Goal: Task Accomplishment & Management: Complete application form

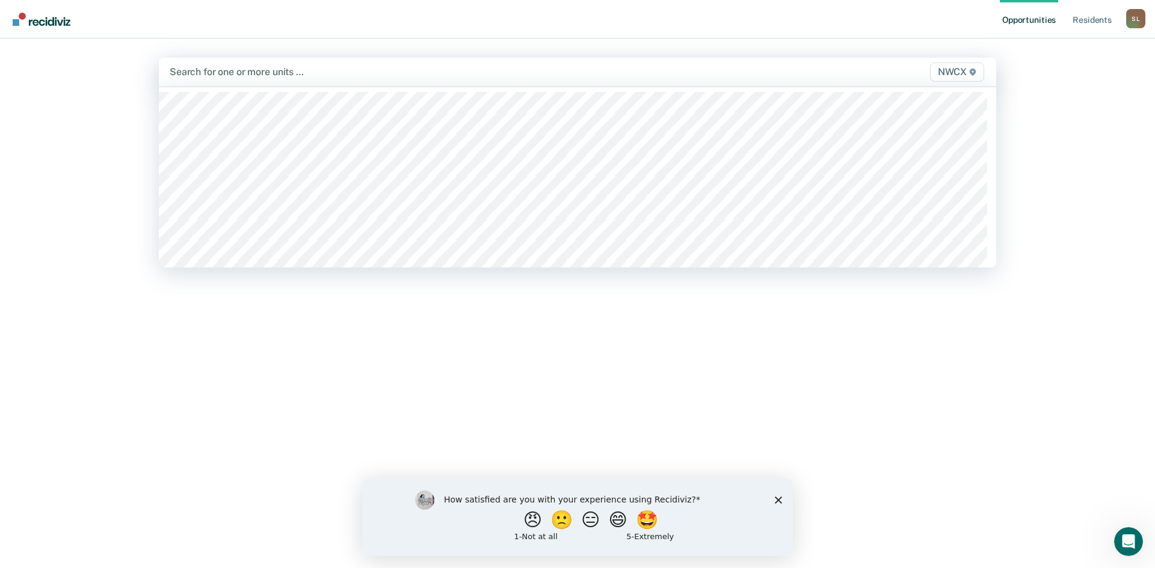
click at [231, 74] on div at bounding box center [455, 72] width 570 height 14
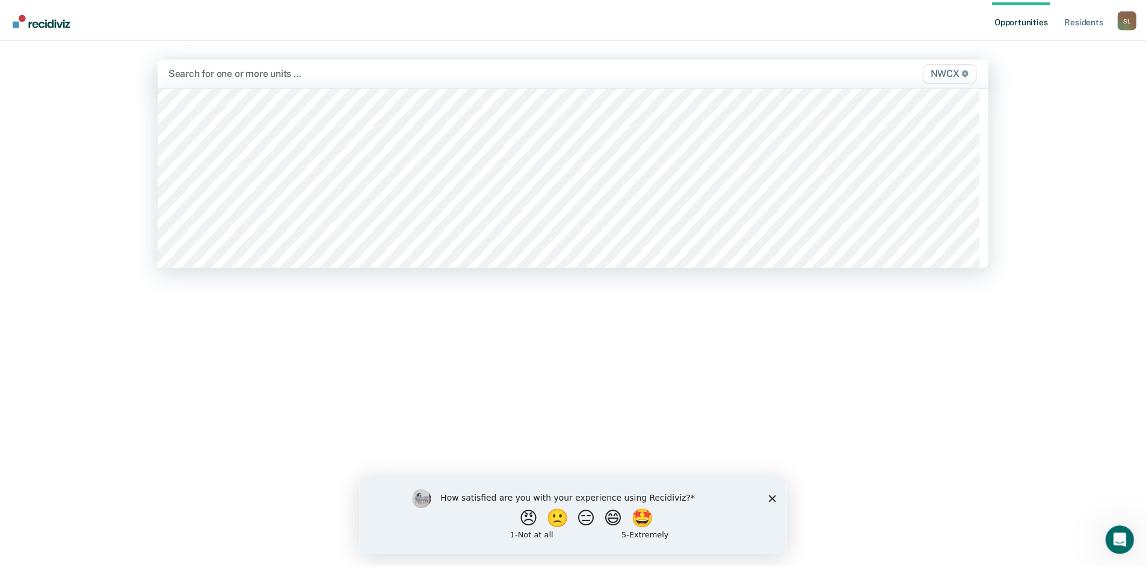
scroll to position [4511, 0]
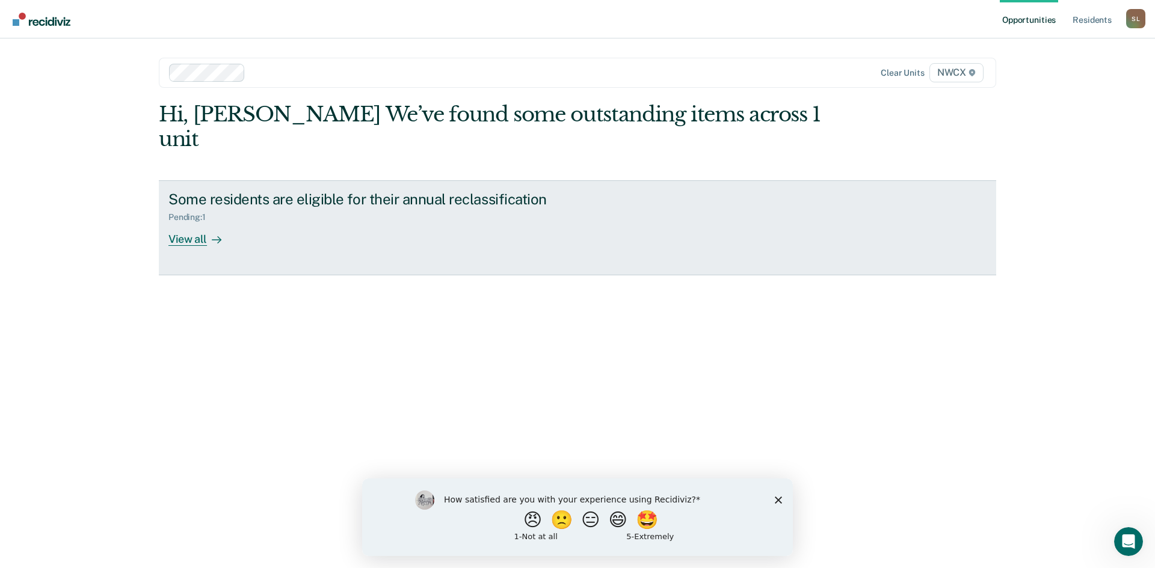
click at [176, 223] on div "View all" at bounding box center [201, 234] width 67 height 23
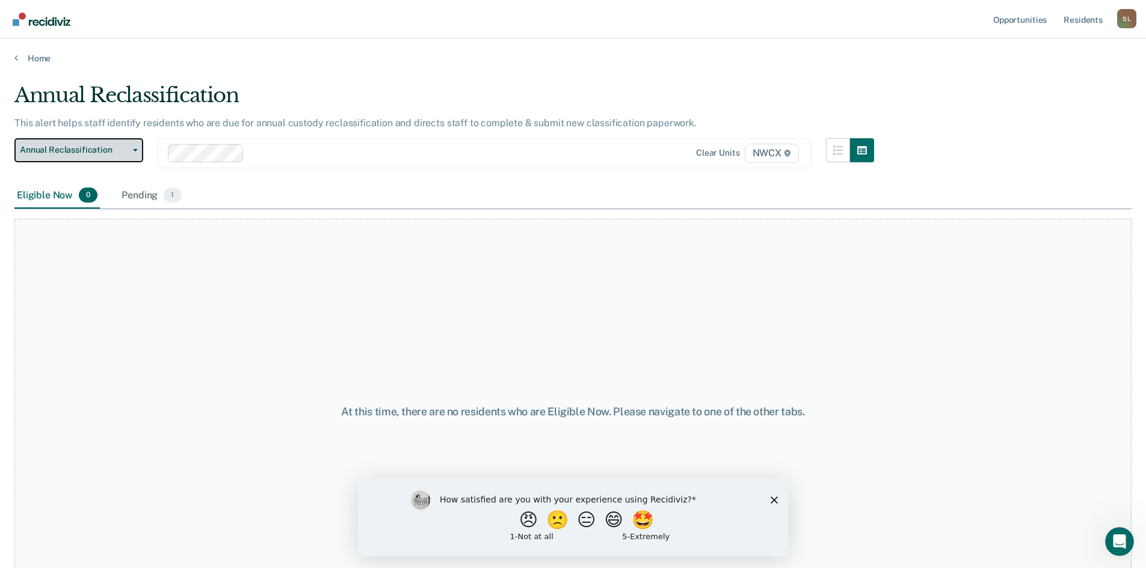
click at [135, 149] on icon "button" at bounding box center [135, 150] width 5 height 2
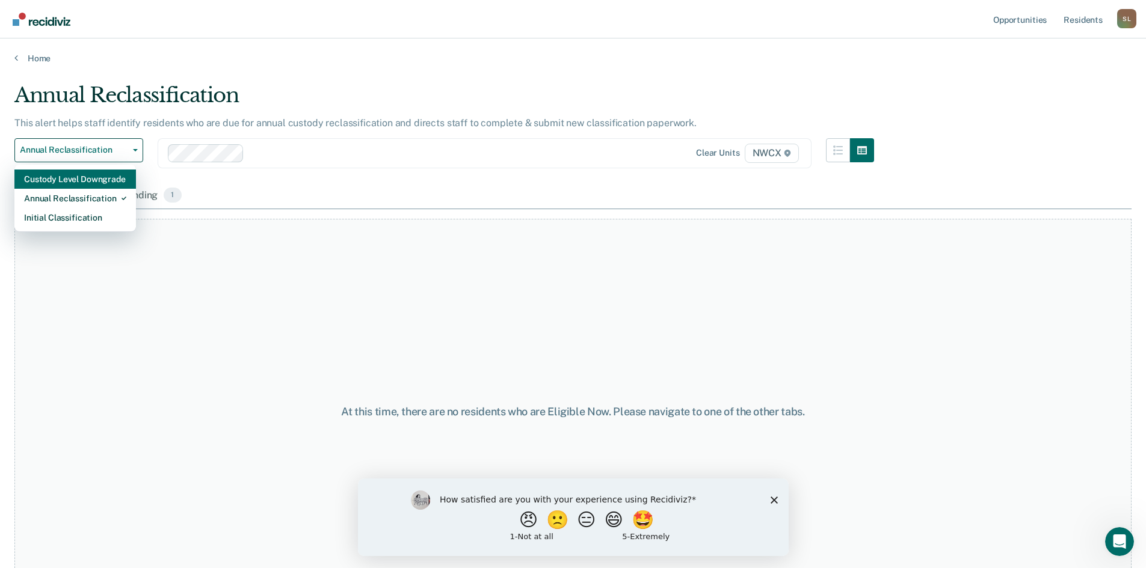
click at [120, 181] on div "Custody Level Downgrade" at bounding box center [75, 179] width 102 height 19
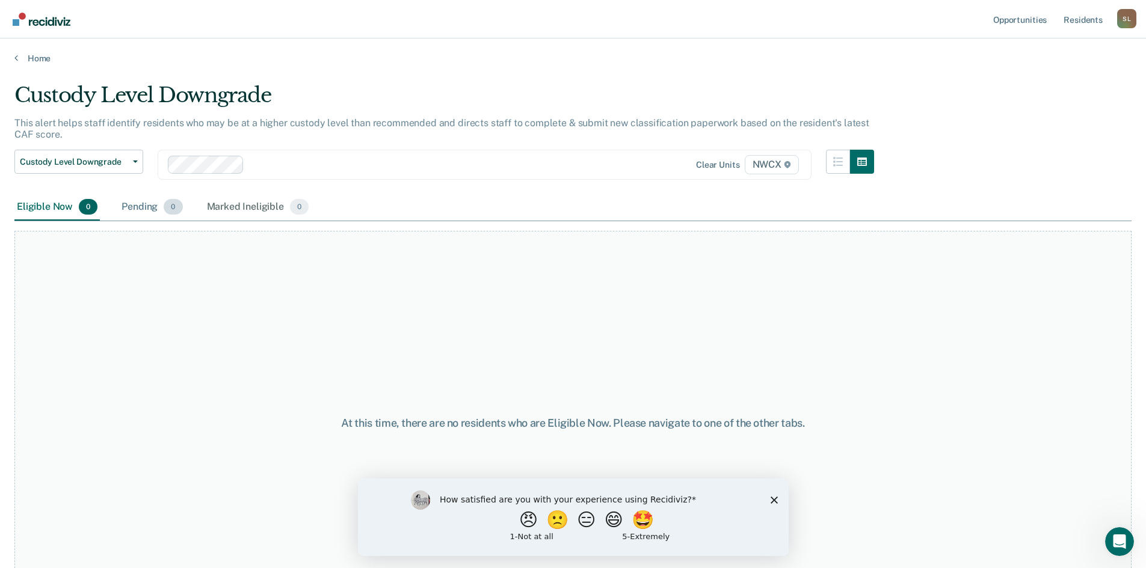
click at [171, 209] on span "0" at bounding box center [173, 207] width 19 height 16
click at [230, 207] on div "Marked Ineligible 0" at bounding box center [258, 207] width 107 height 26
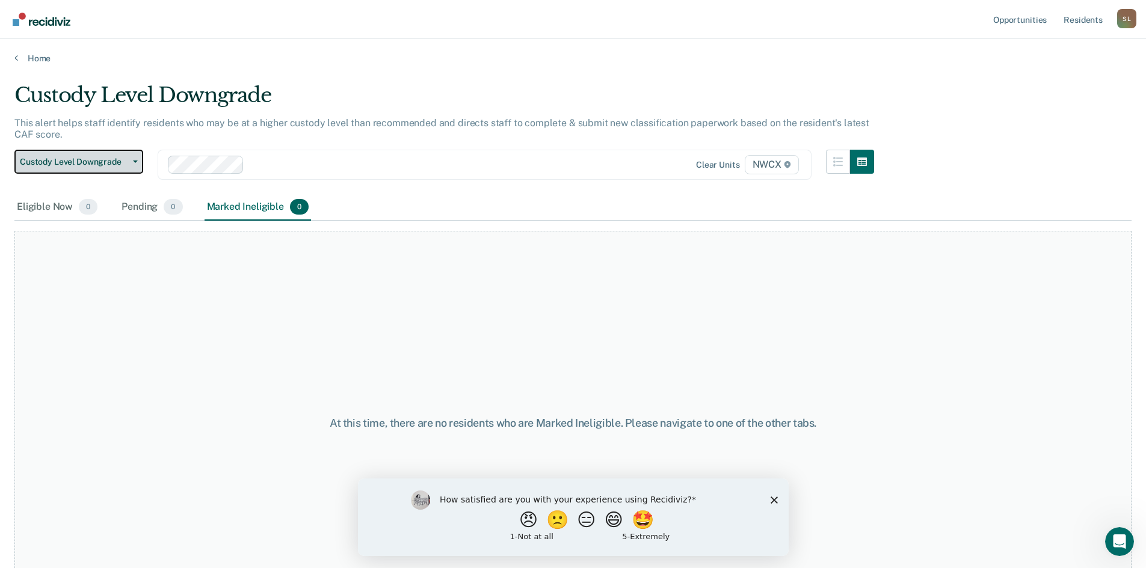
click at [131, 161] on span "button" at bounding box center [133, 162] width 10 height 2
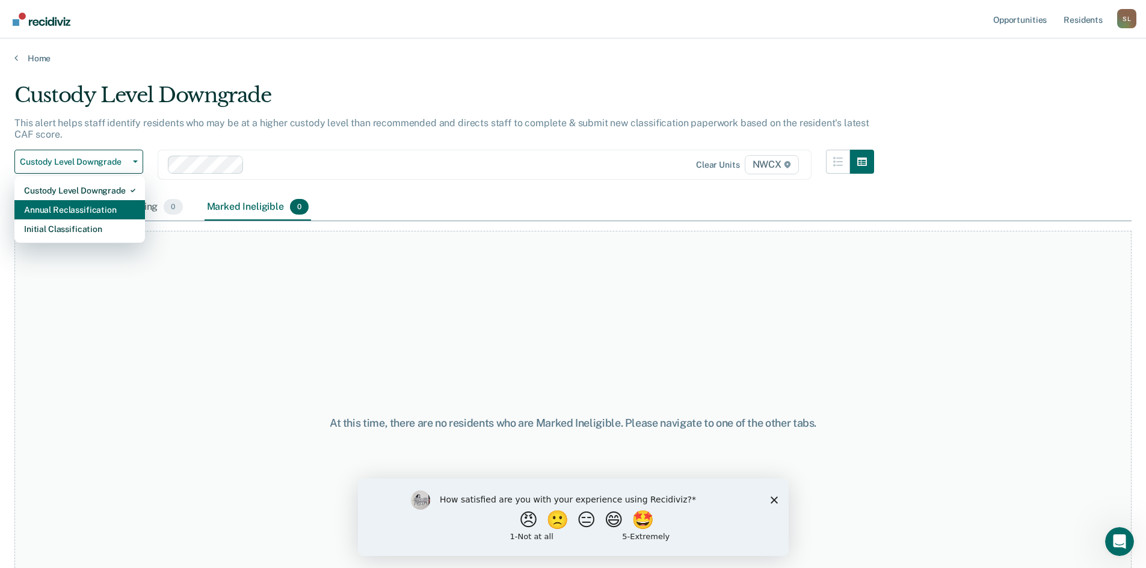
click at [90, 209] on div "Annual Reclassification" at bounding box center [79, 209] width 111 height 19
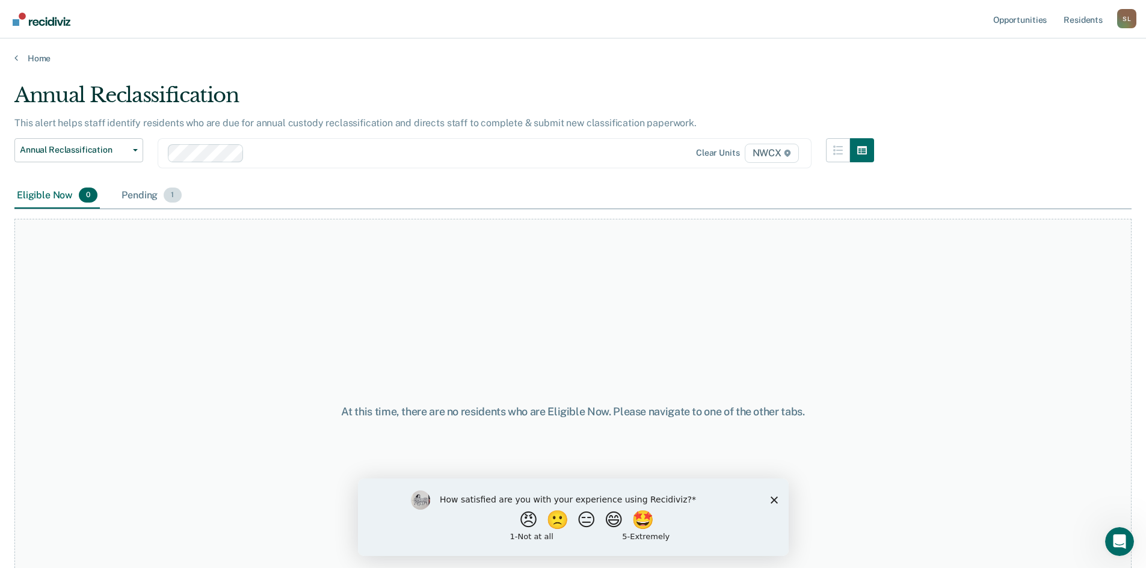
click at [140, 195] on div "Pending 1" at bounding box center [151, 196] width 64 height 26
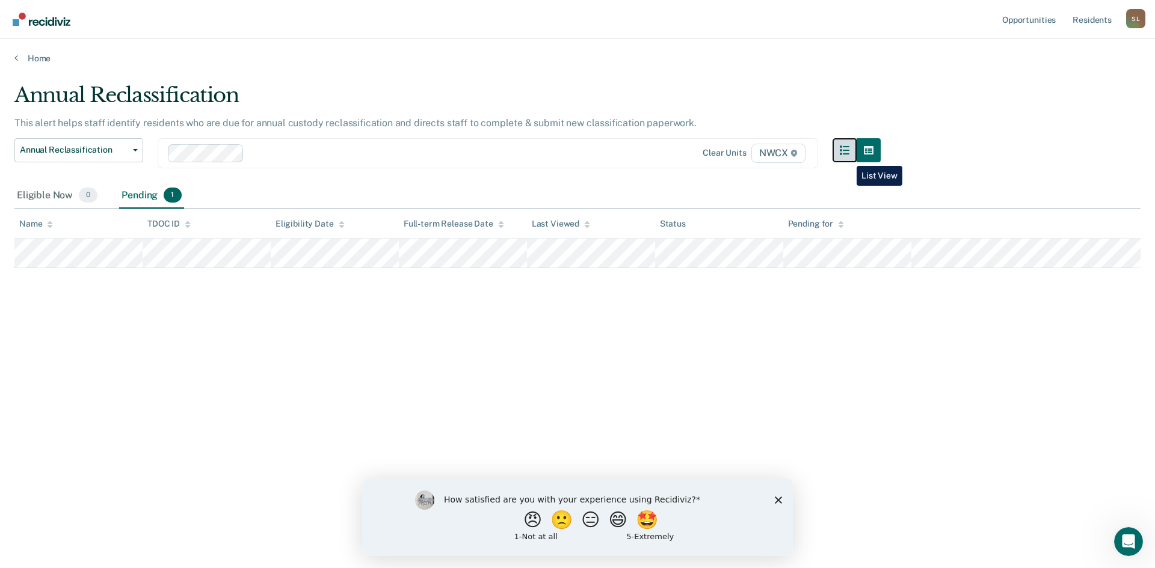
click at [848, 157] on button "button" at bounding box center [845, 150] width 24 height 24
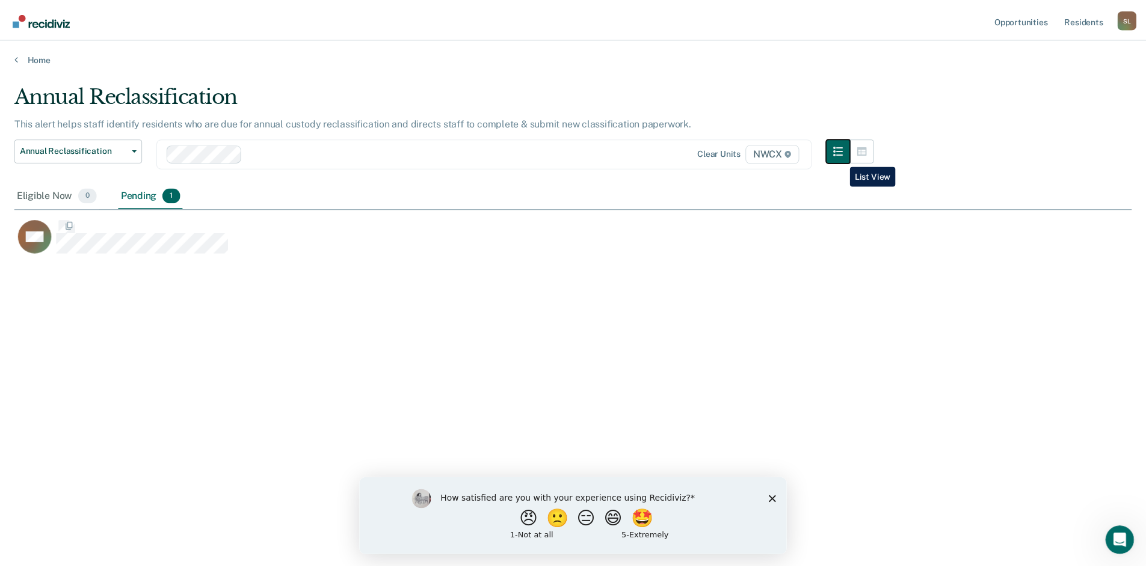
scroll to position [386, 1117]
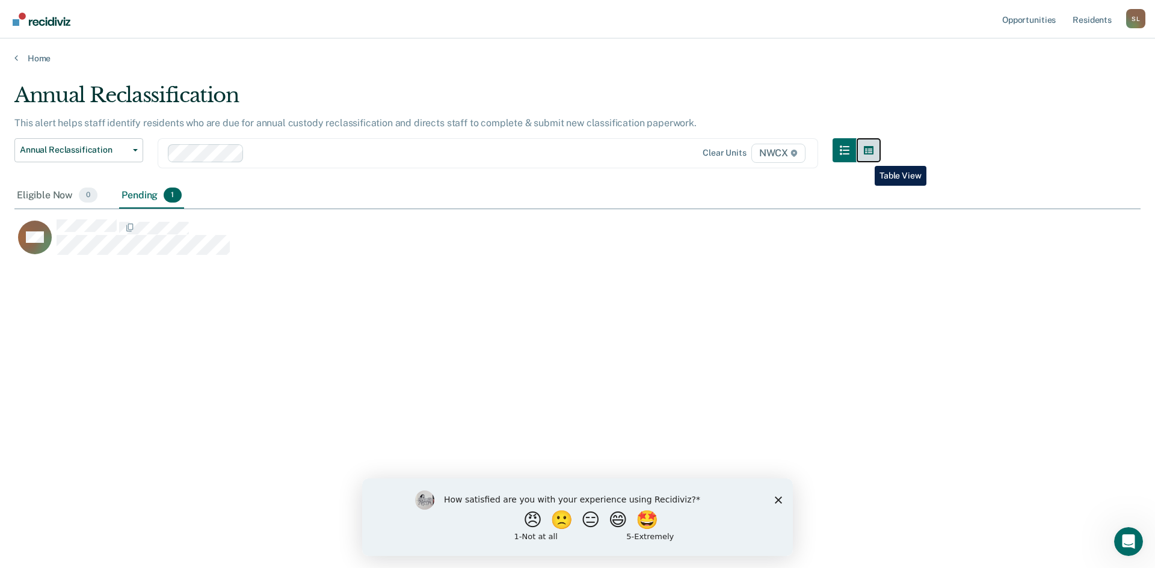
click at [866, 157] on button "button" at bounding box center [869, 150] width 24 height 24
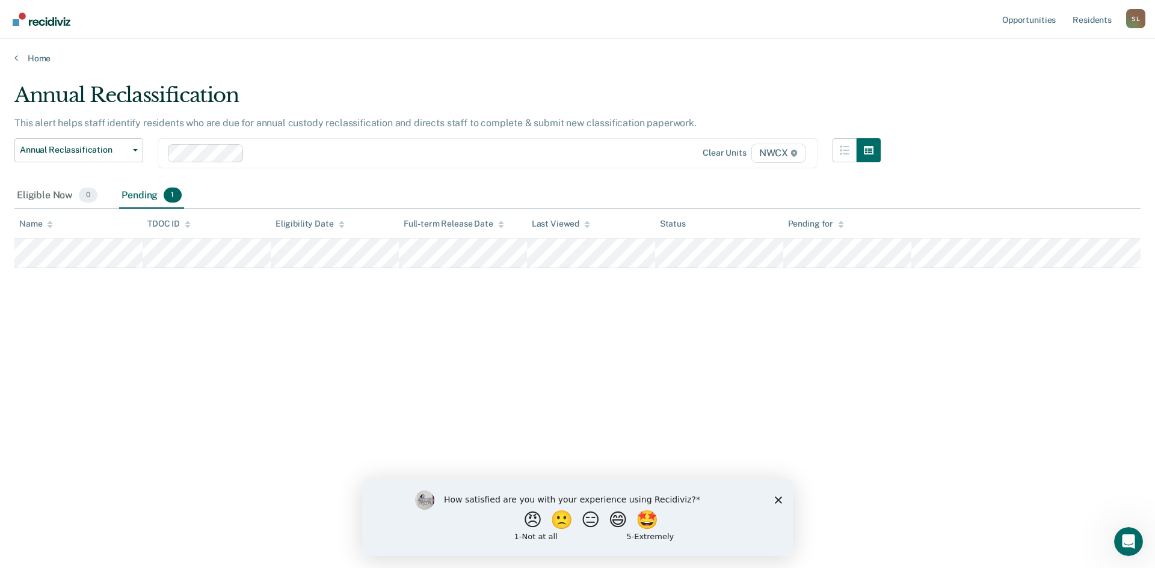
click at [780, 499] on icon "Close survey" at bounding box center [778, 499] width 7 height 7
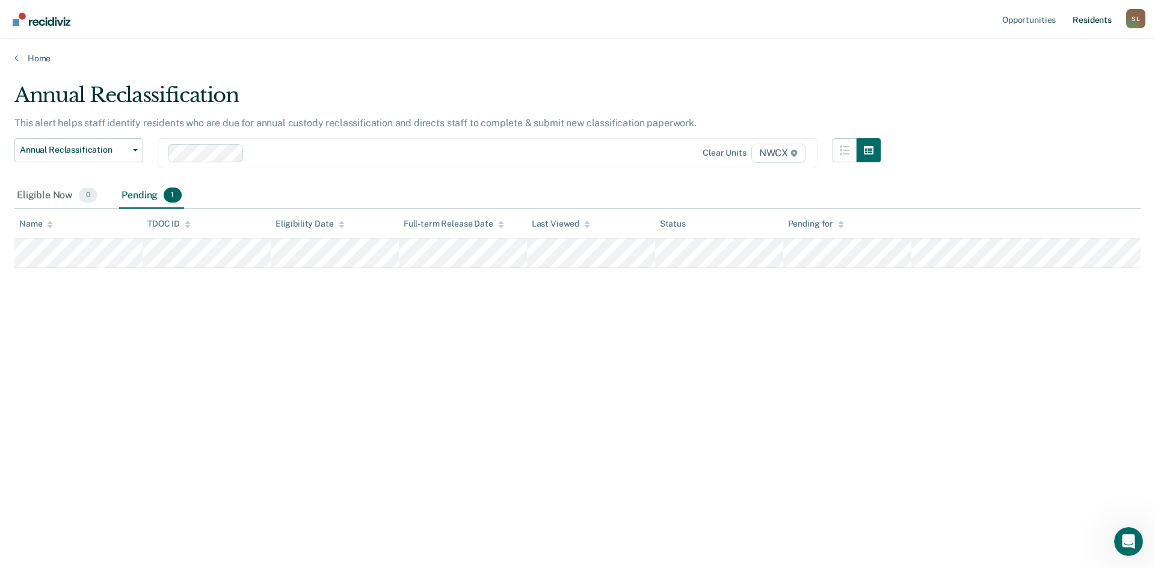
click at [1088, 22] on link "Resident s" at bounding box center [1092, 19] width 44 height 38
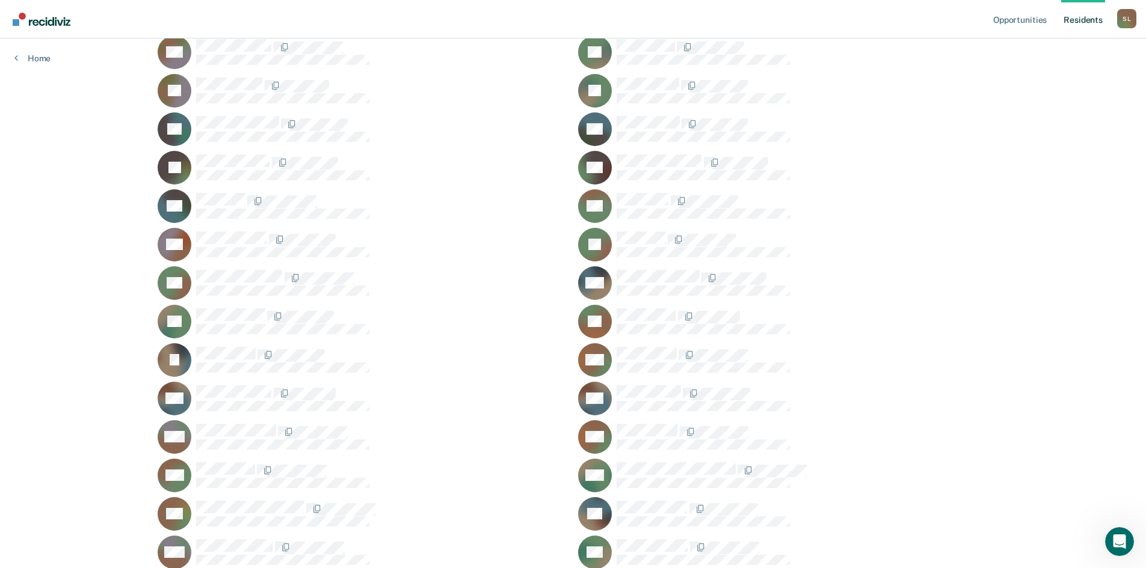
scroll to position [60, 0]
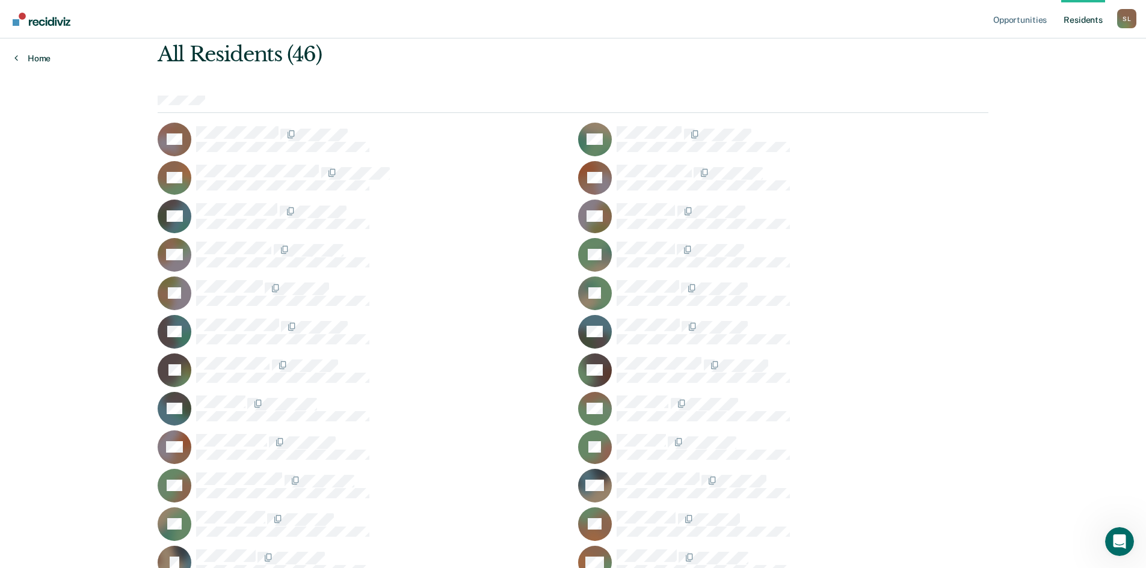
click at [34, 63] on link "Home" at bounding box center [32, 58] width 36 height 11
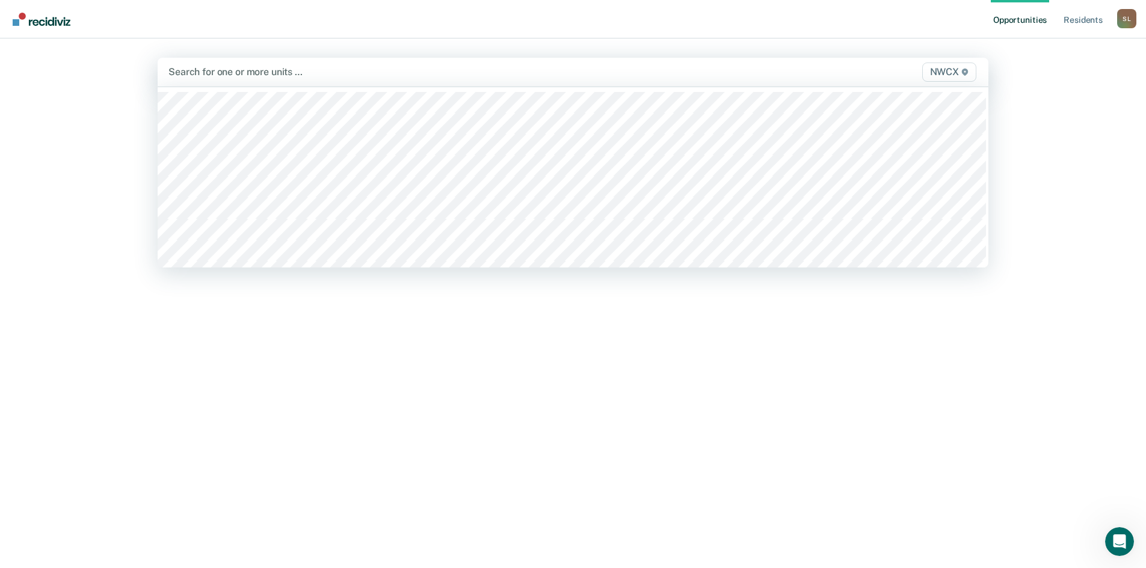
click at [953, 76] on span "NWCX" at bounding box center [949, 72] width 54 height 19
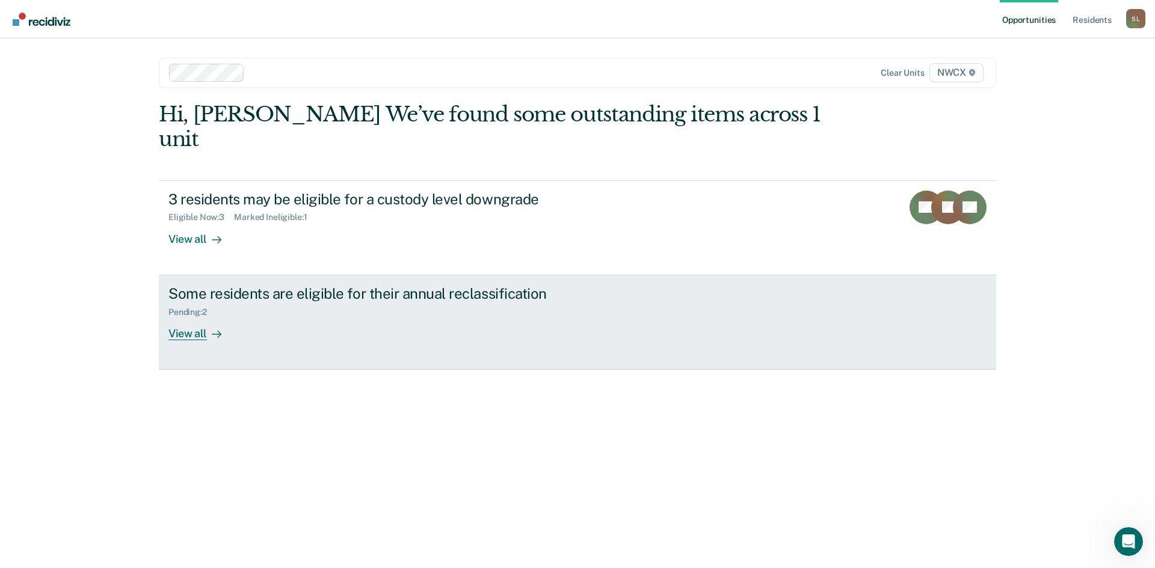
click at [182, 285] on div "Some residents are eligible for their annual reclassification" at bounding box center [379, 293] width 422 height 17
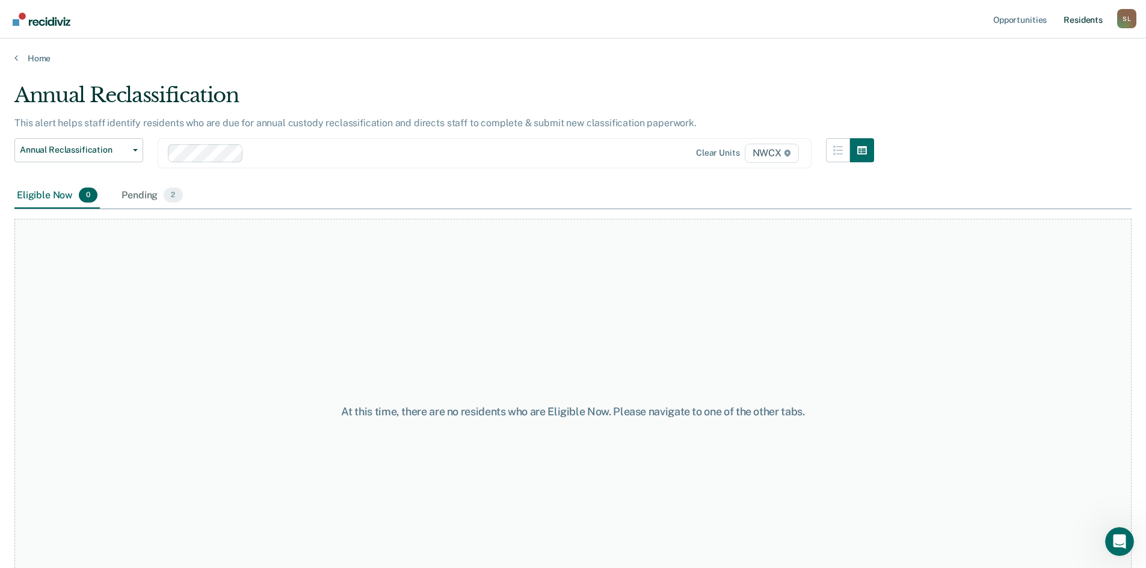
click at [1084, 23] on link "Resident s" at bounding box center [1083, 19] width 44 height 38
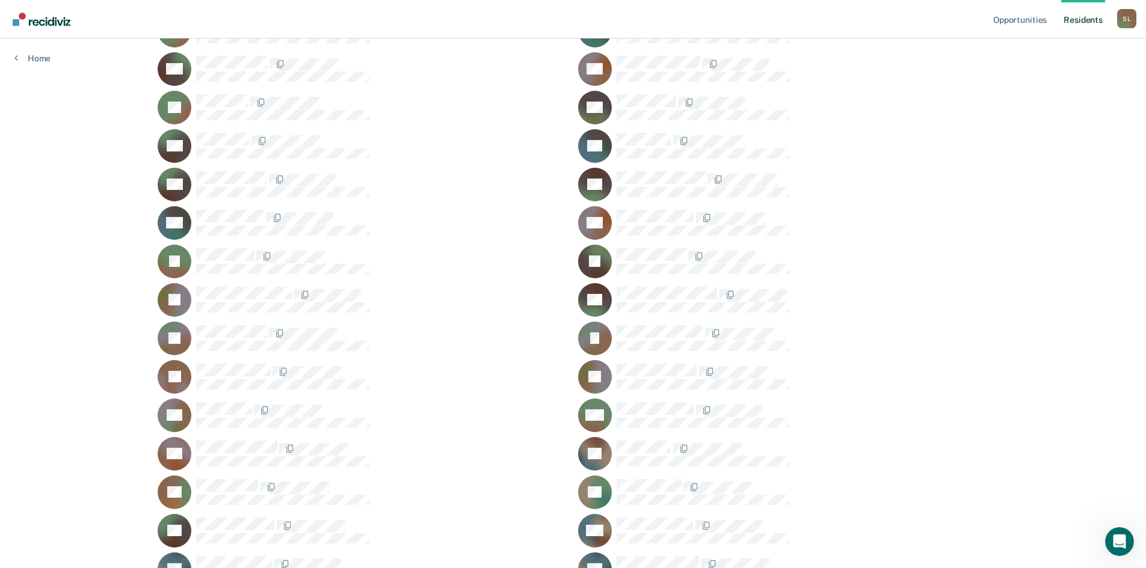
scroll to position [734, 0]
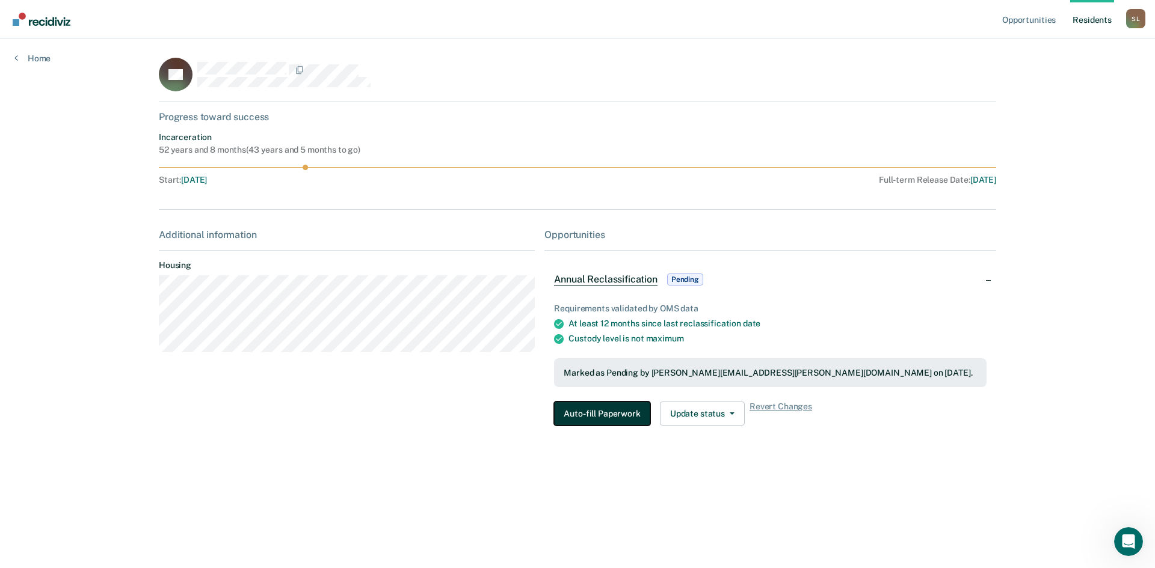
click at [599, 417] on button "Auto-fill Paperwork" at bounding box center [602, 414] width 96 height 24
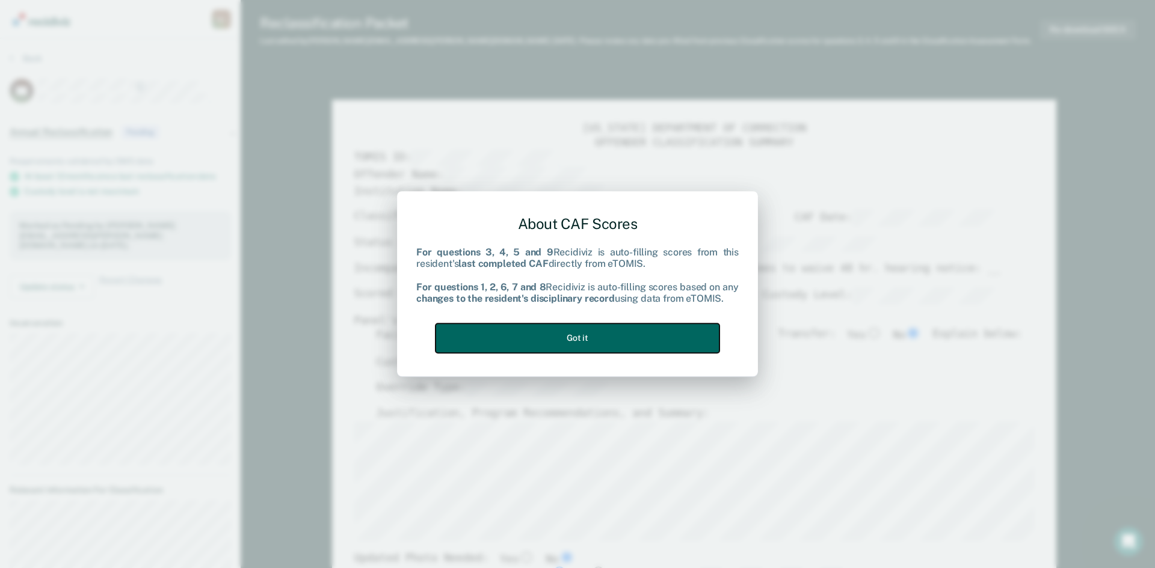
click at [463, 334] on button "Got it" at bounding box center [577, 338] width 284 height 29
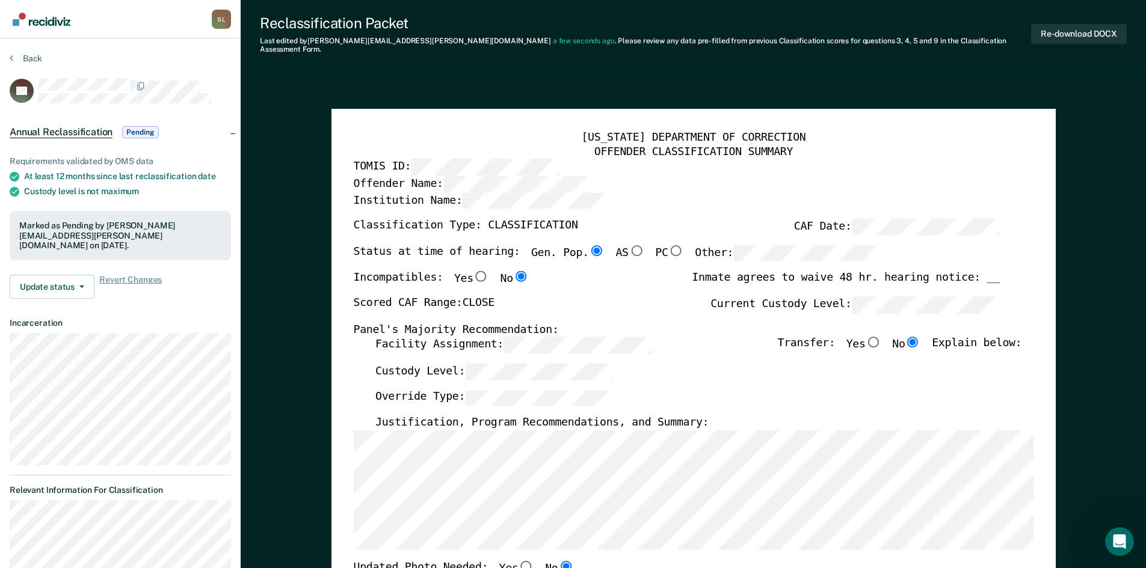
type textarea "x"
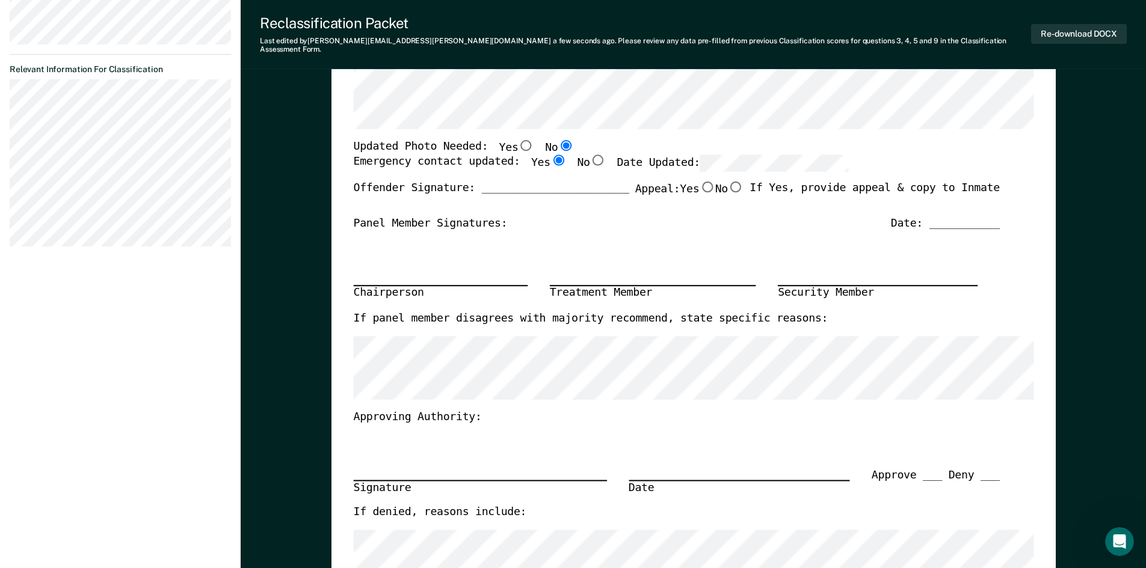
scroll to position [120, 0]
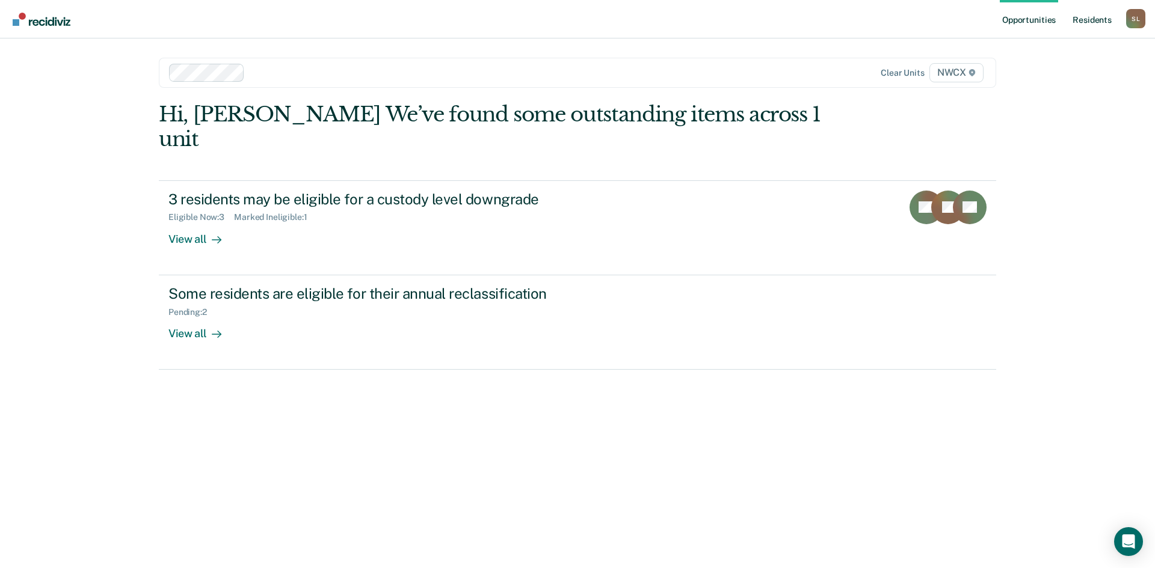
click at [926, 21] on link "Resident s" at bounding box center [1092, 19] width 44 height 38
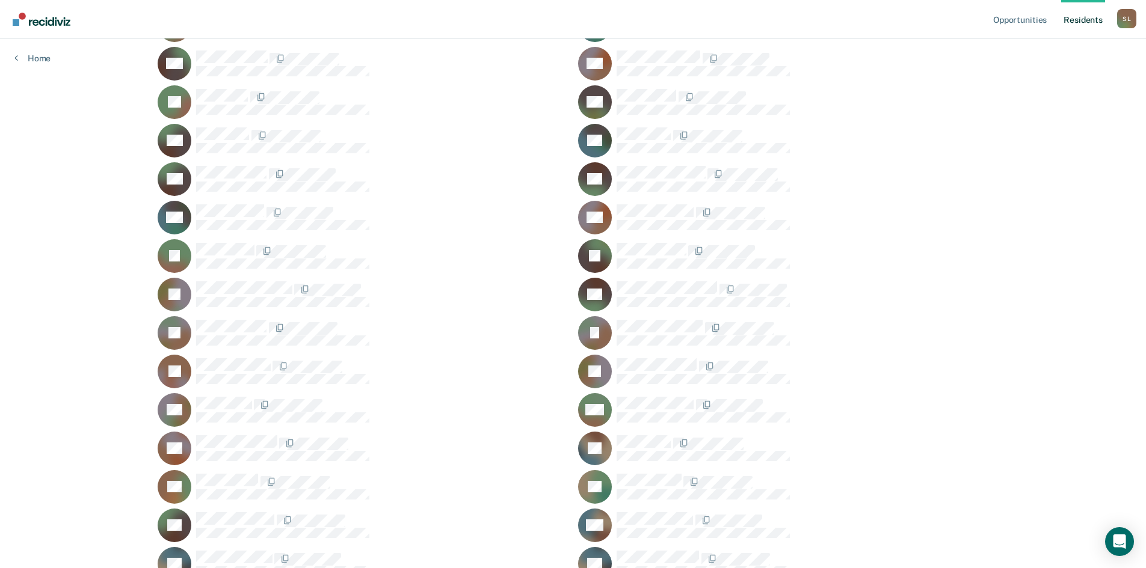
scroll to position [734, 0]
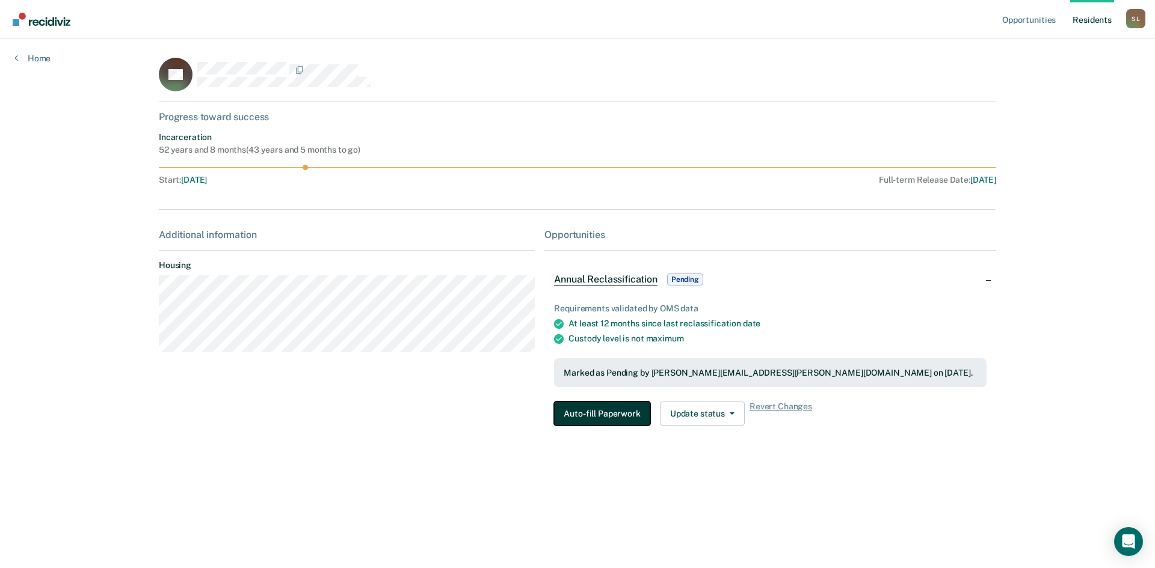
click at [609, 414] on button "Auto-fill Paperwork" at bounding box center [602, 414] width 96 height 24
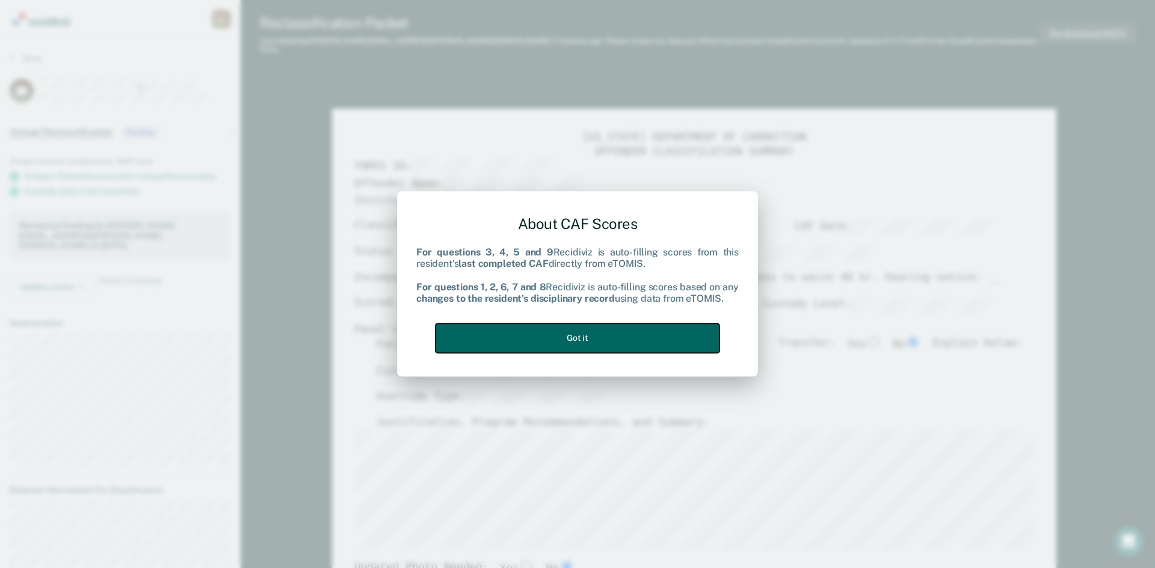
click at [647, 332] on button "Got it" at bounding box center [577, 338] width 284 height 29
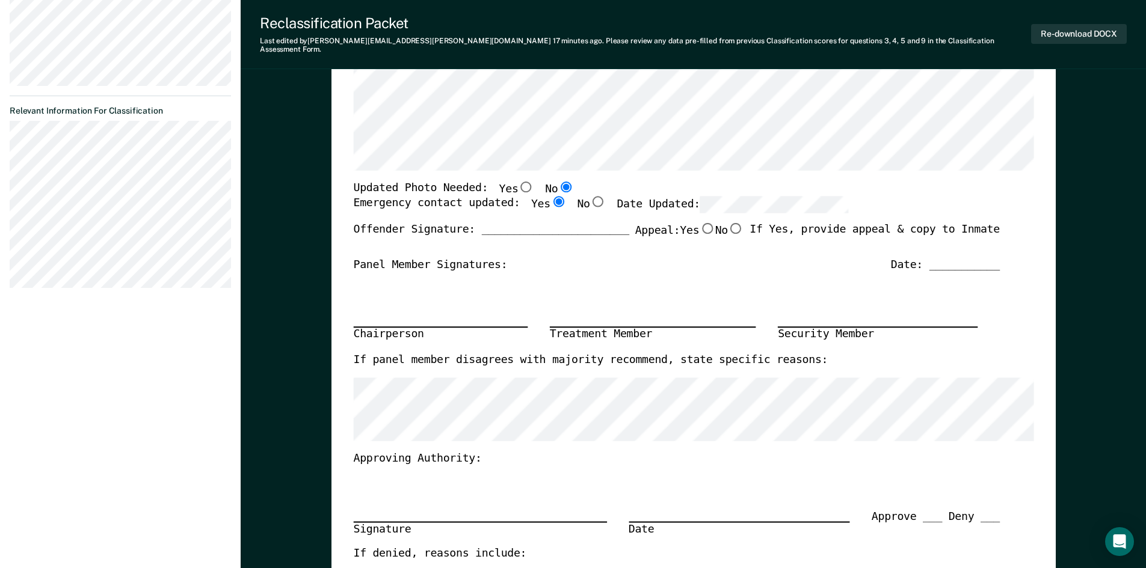
scroll to position [301, 0]
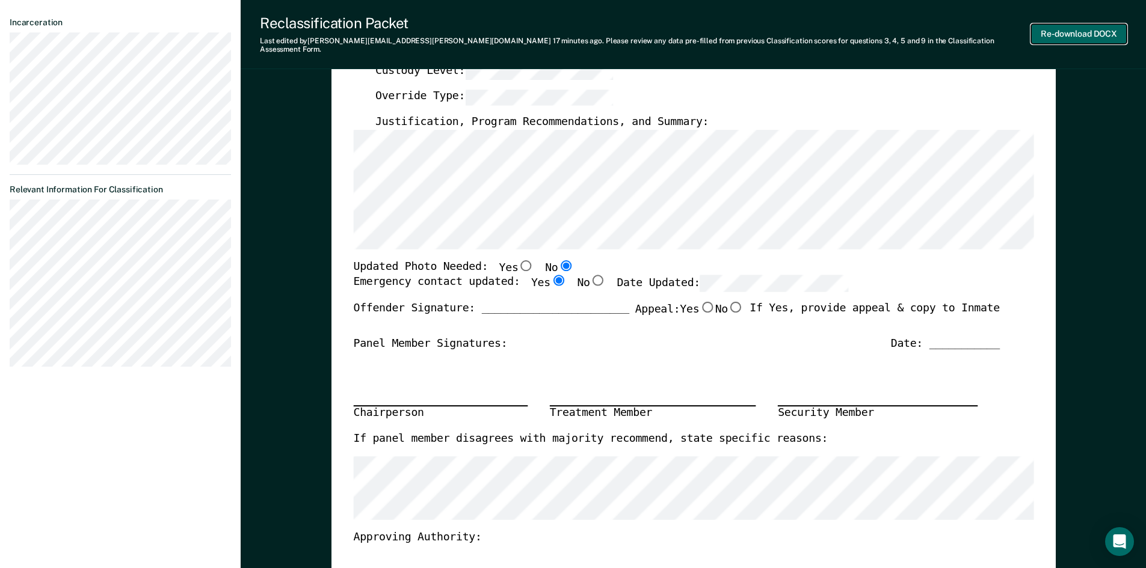
click at [926, 35] on button "Re-download DOCX" at bounding box center [1079, 34] width 96 height 20
type textarea "x"
